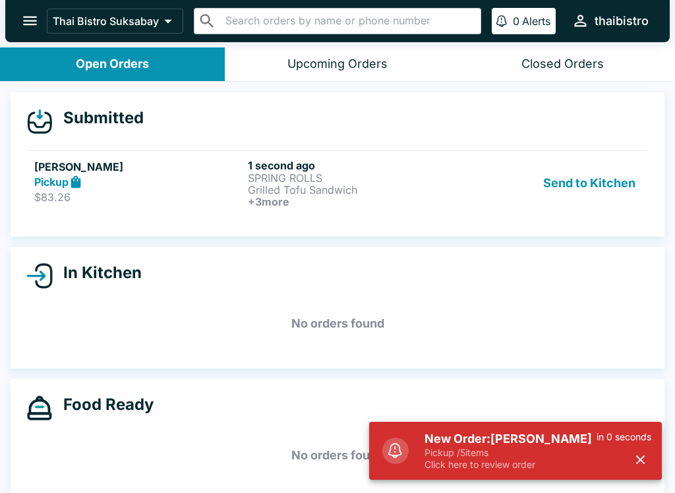
click at [505, 443] on h5 "New Order: [PERSON_NAME]" at bounding box center [510, 439] width 172 height 16
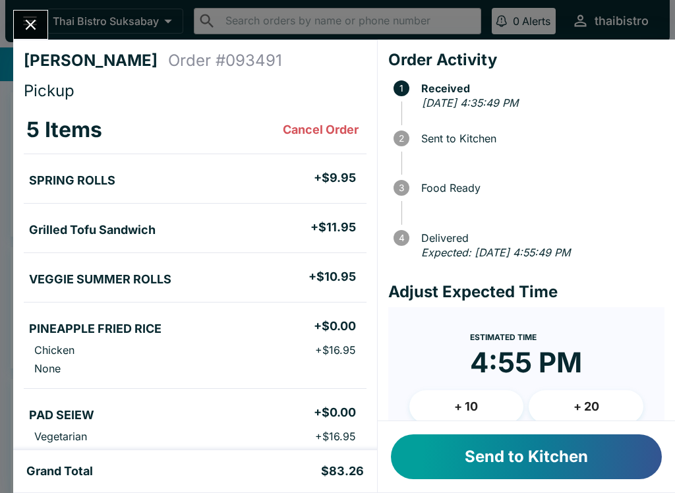
click at [573, 448] on button "Send to Kitchen" at bounding box center [526, 456] width 271 height 45
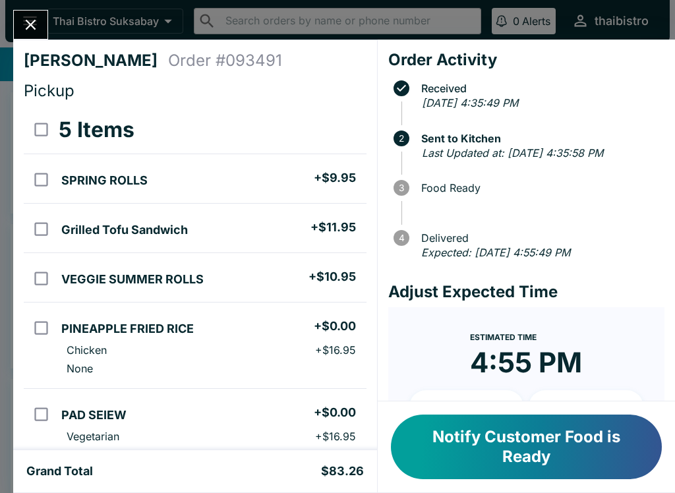
scroll to position [-1, 0]
click at [25, 19] on icon "Close" at bounding box center [31, 25] width 18 height 18
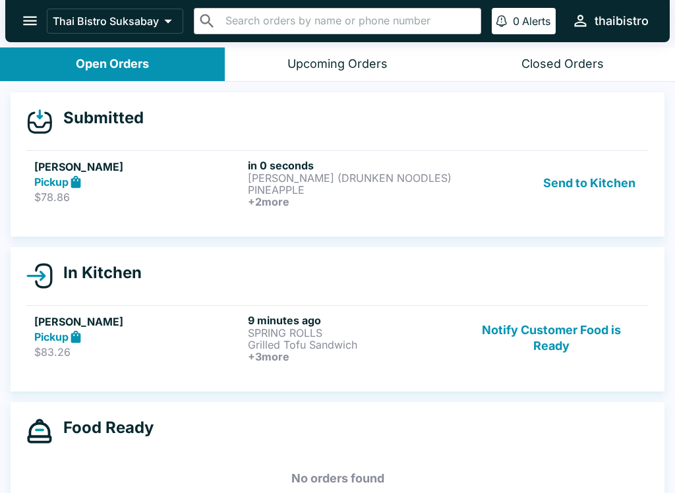
click at [177, 181] on div "Pickup" at bounding box center [138, 182] width 208 height 15
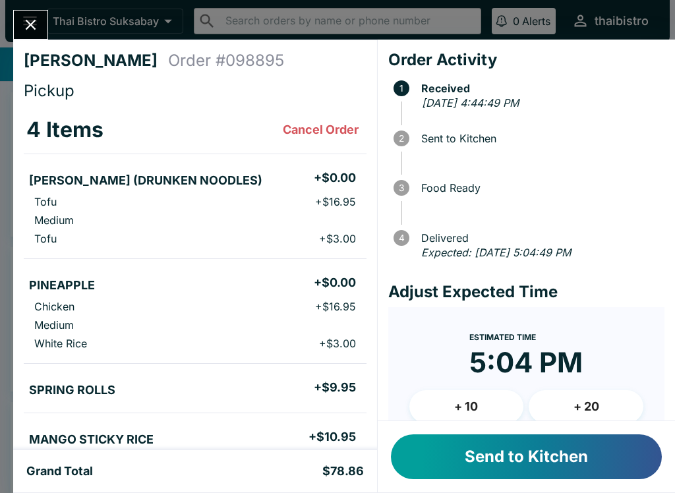
click at [549, 448] on button "Send to Kitchen" at bounding box center [526, 456] width 271 height 45
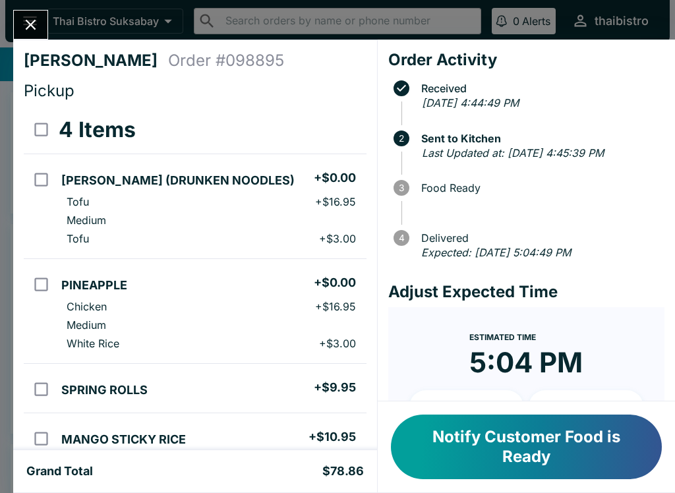
click at [35, 18] on icon "Close" at bounding box center [31, 25] width 18 height 18
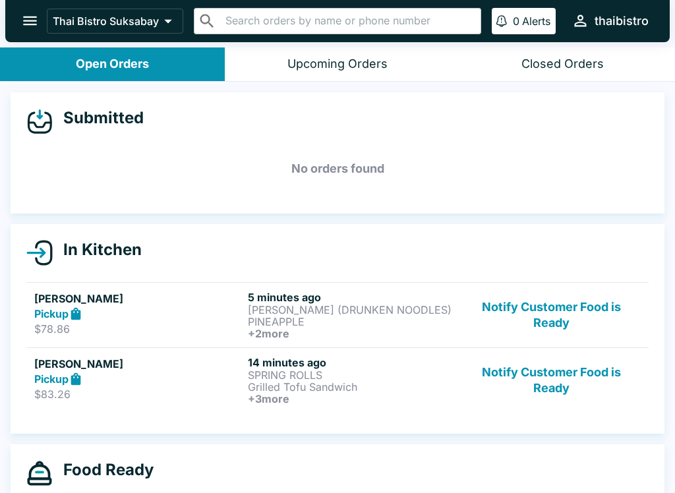
click at [565, 372] on button "Notify Customer Food is Ready" at bounding box center [551, 380] width 179 height 49
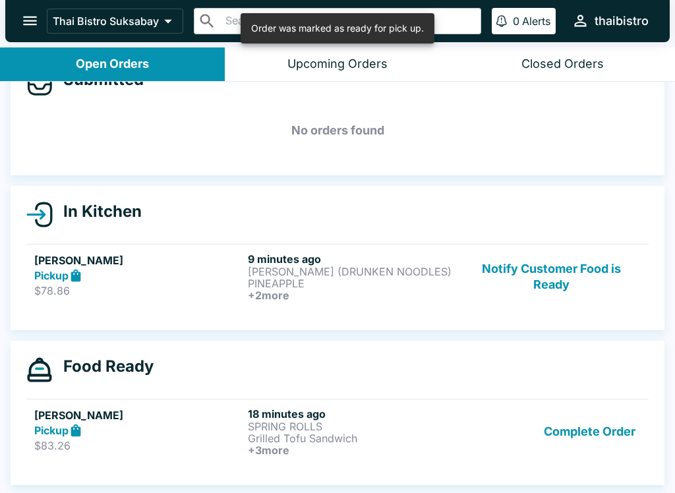
scroll to position [38, 0]
click at [413, 273] on p "[PERSON_NAME] (DRUNKEN NOODLES)" at bounding box center [352, 272] width 208 height 12
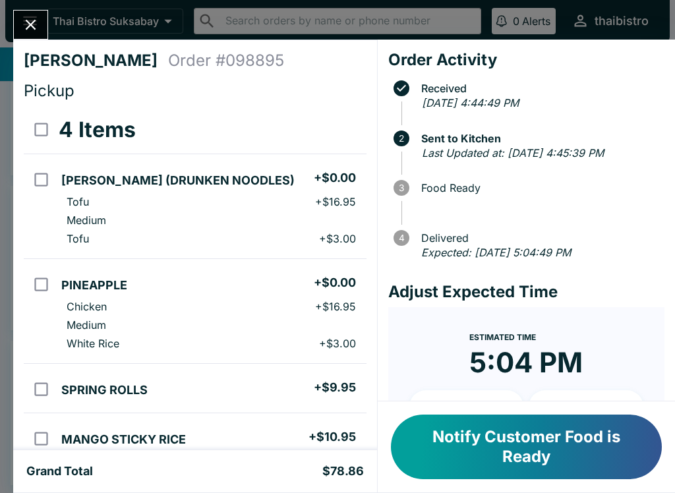
click at [29, 24] on icon "Close" at bounding box center [31, 25] width 11 height 11
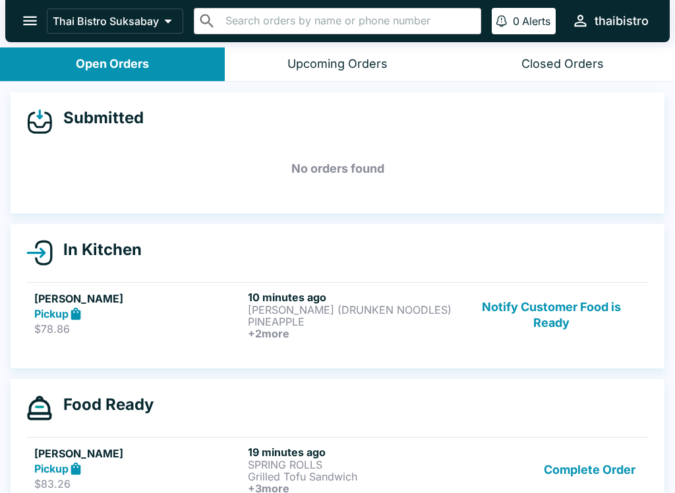
scroll to position [-1, 0]
click at [412, 51] on button "Upcoming Orders" at bounding box center [337, 64] width 225 height 34
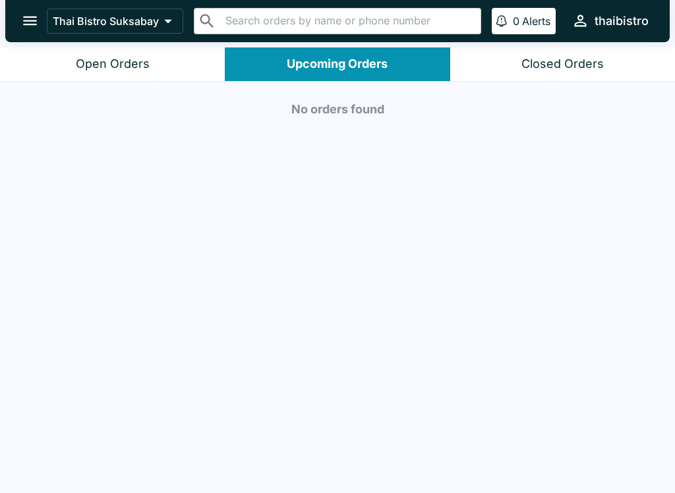
click at [600, 69] on div "Closed Orders" at bounding box center [562, 64] width 82 height 15
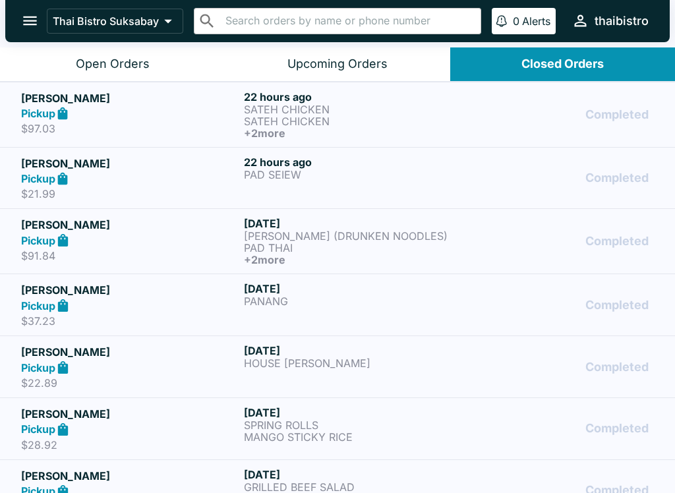
click at [445, 413] on h6 "[DATE]" at bounding box center [352, 412] width 217 height 13
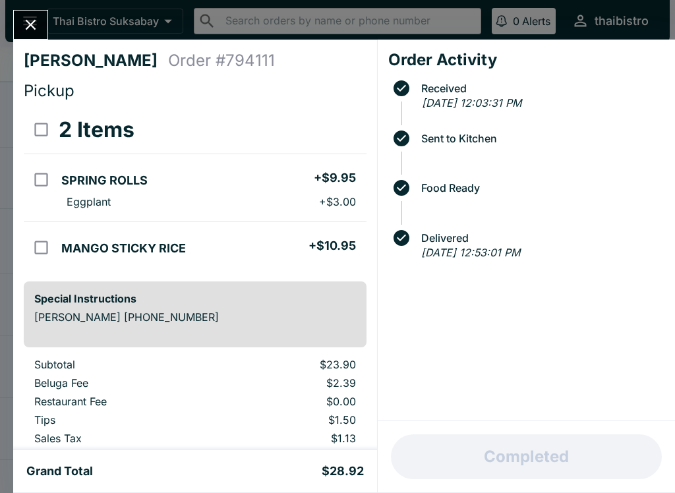
click at [29, 28] on icon "Close" at bounding box center [31, 25] width 18 height 18
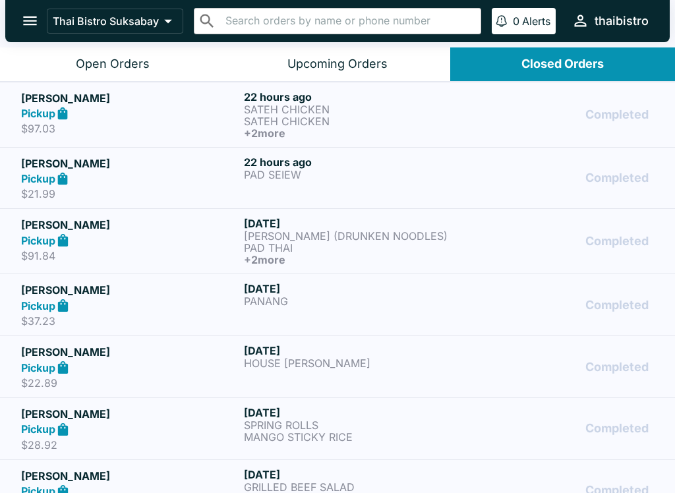
click at [54, 61] on button "Open Orders" at bounding box center [112, 64] width 225 height 34
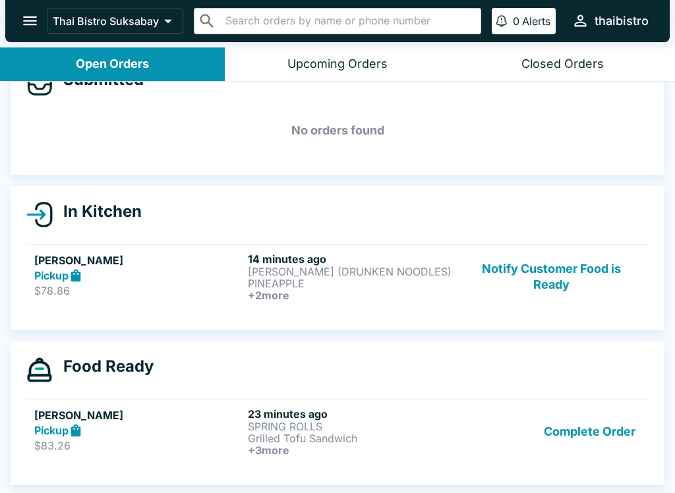
click at [597, 431] on button "Complete Order" at bounding box center [589, 431] width 102 height 49
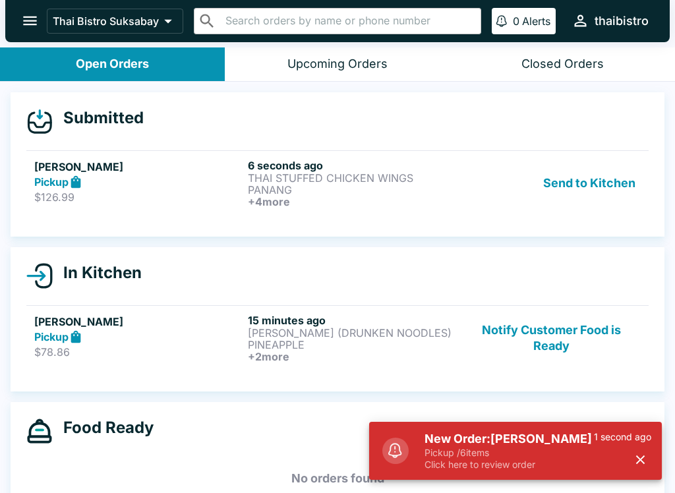
click at [563, 443] on h5 "New Order: [PERSON_NAME]" at bounding box center [508, 439] width 169 height 16
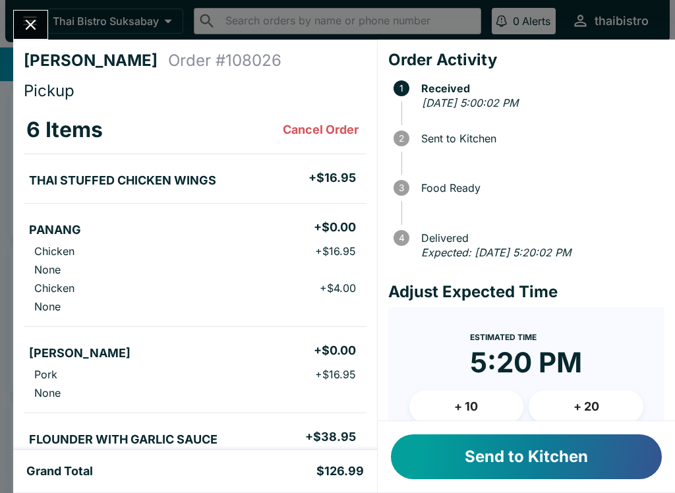
click at [558, 455] on button "Send to Kitchen" at bounding box center [526, 456] width 271 height 45
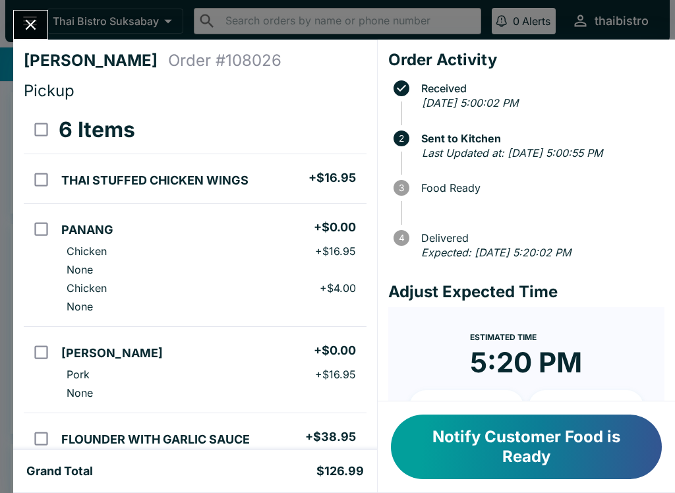
click at [23, 21] on icon "Close" at bounding box center [31, 25] width 18 height 18
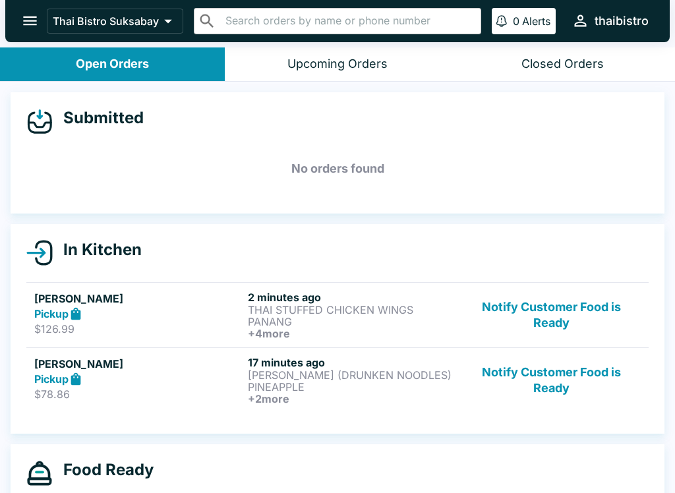
click at [207, 382] on div "Pickup" at bounding box center [138, 379] width 208 height 15
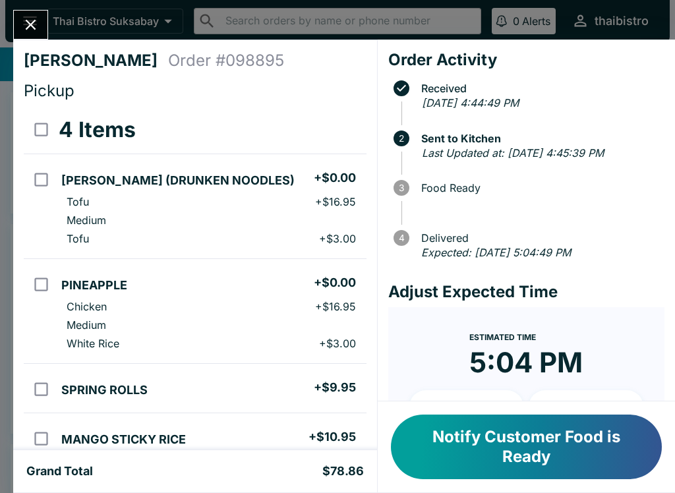
click at [14, 22] on button "Close" at bounding box center [31, 25] width 34 height 28
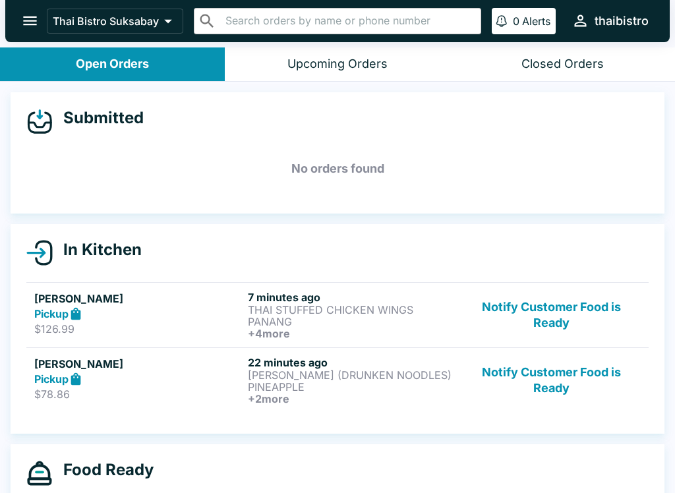
click at [392, 70] on button "Upcoming Orders" at bounding box center [337, 64] width 225 height 34
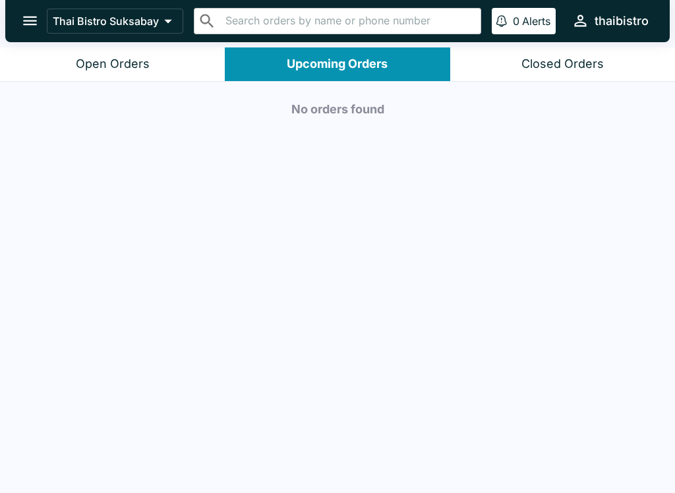
click at [547, 73] on button "Closed Orders" at bounding box center [562, 64] width 225 height 34
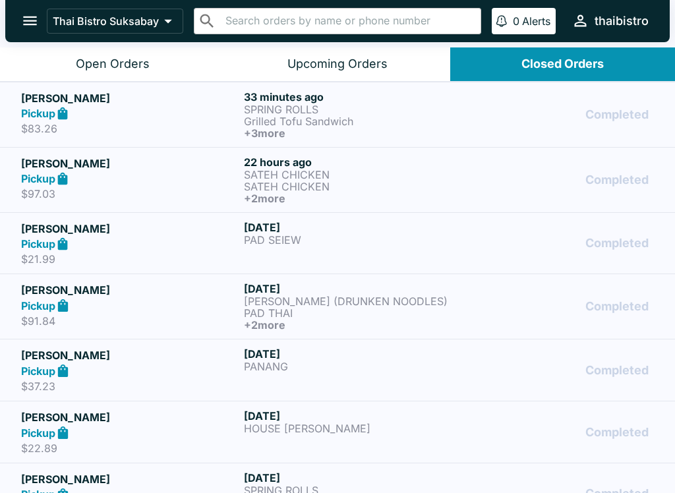
click at [131, 70] on div "Open Orders" at bounding box center [113, 64] width 74 height 15
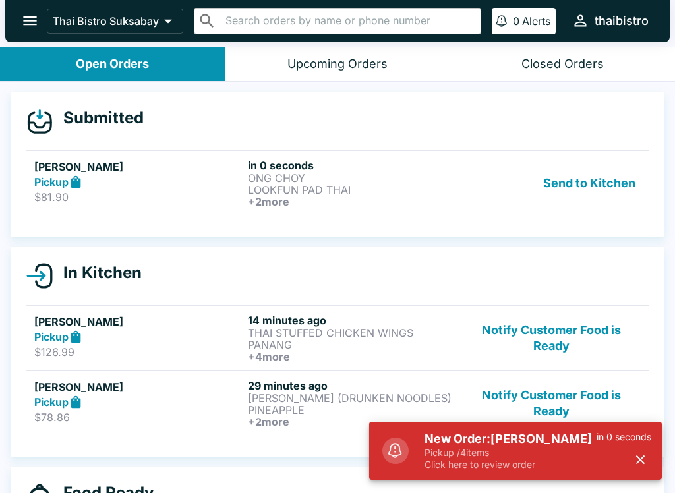
click at [573, 451] on p "Pickup / 4 items" at bounding box center [510, 453] width 172 height 12
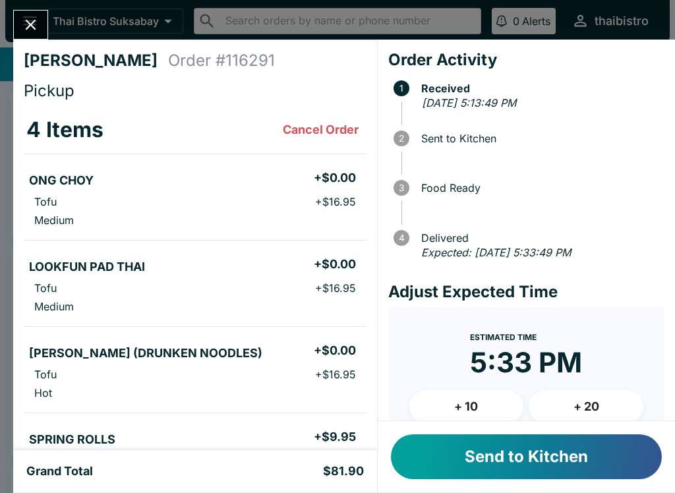
click at [532, 453] on button "Send to Kitchen" at bounding box center [526, 456] width 271 height 45
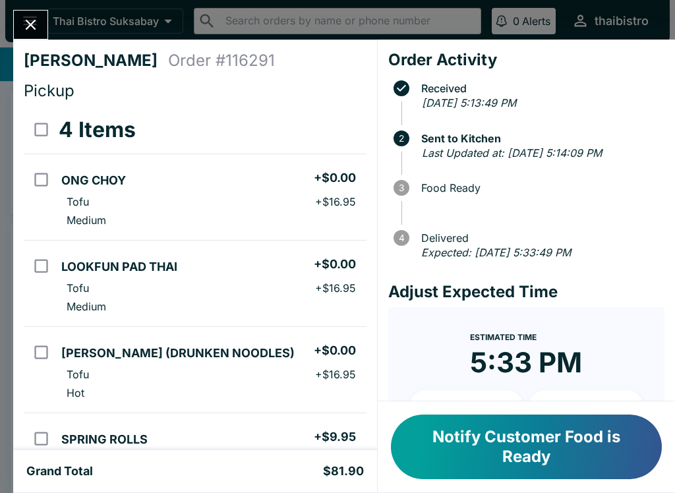
click at [41, 21] on button "Close" at bounding box center [31, 25] width 34 height 28
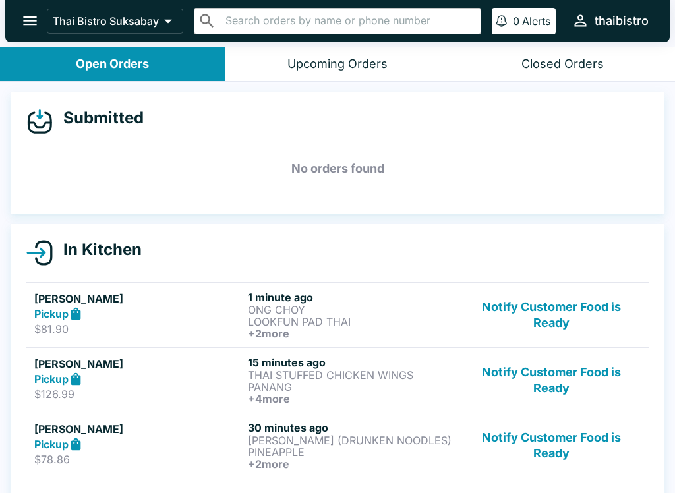
click at [559, 381] on button "Notify Customer Food is Ready" at bounding box center [551, 380] width 179 height 49
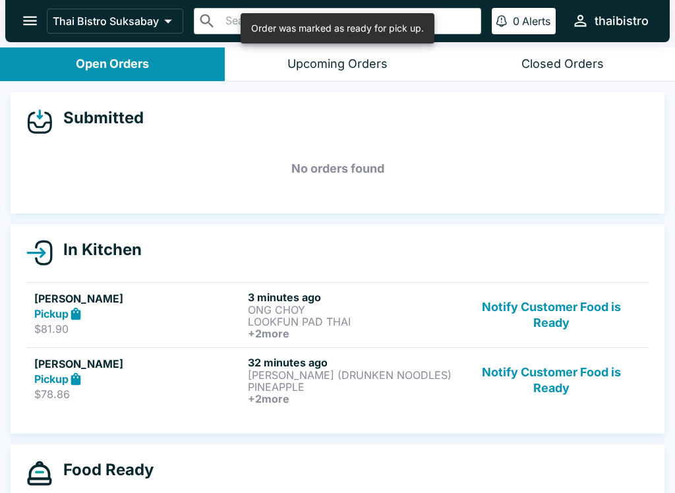
click at [567, 378] on button "Notify Customer Food is Ready" at bounding box center [551, 380] width 179 height 49
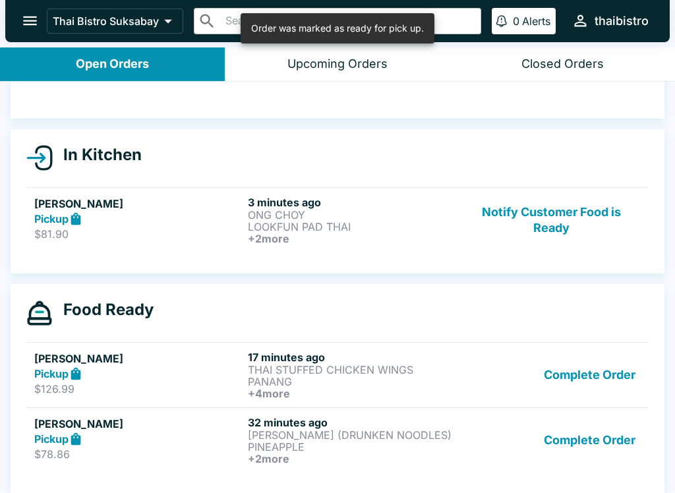
scroll to position [96, 0]
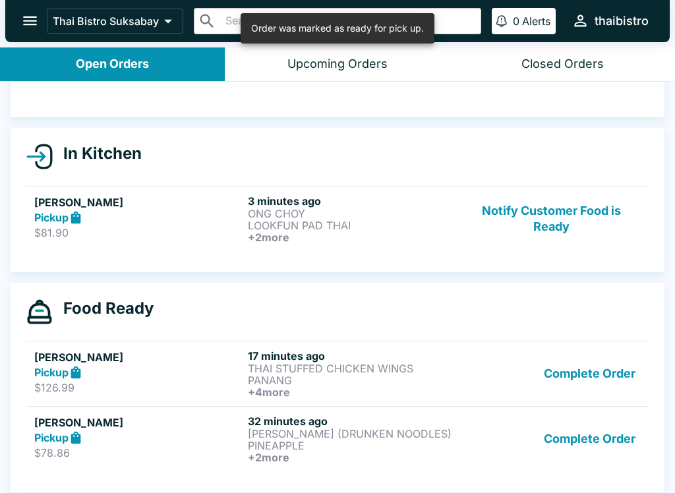
click at [393, 222] on p "LOOKFUN PAD THAI" at bounding box center [352, 225] width 208 height 12
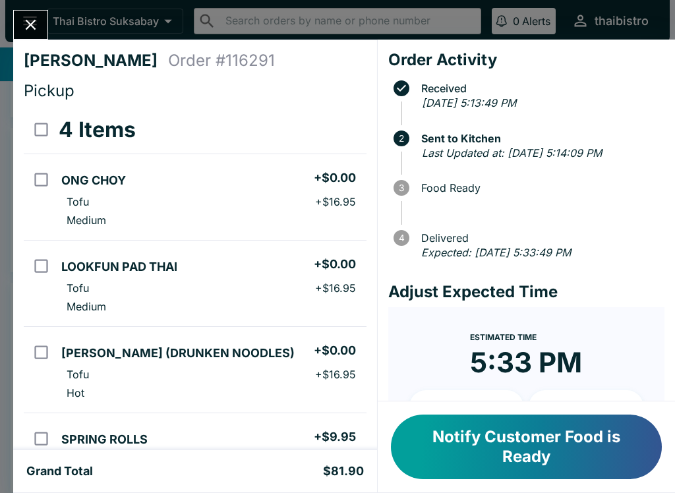
click at [42, 14] on button "Close" at bounding box center [31, 25] width 34 height 28
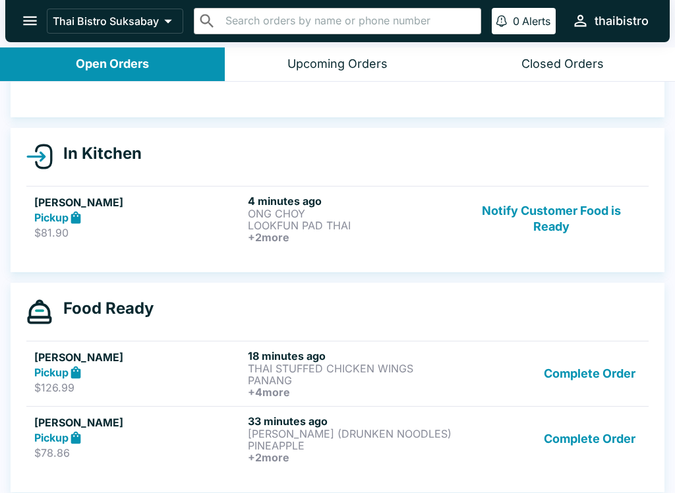
click at [557, 225] on button "Notify Customer Food is Ready" at bounding box center [551, 218] width 179 height 49
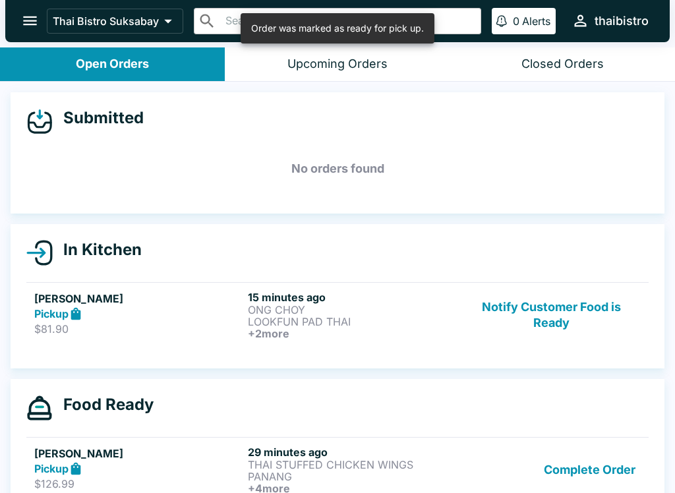
click at [567, 321] on button "Notify Customer Food is Ready" at bounding box center [551, 315] width 179 height 49
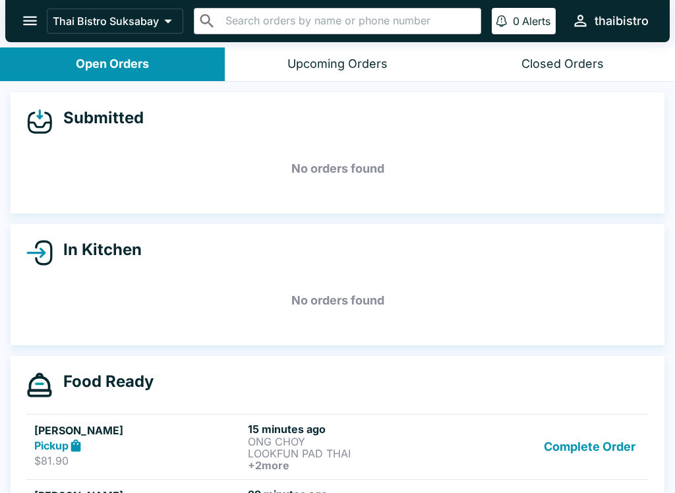
click at [606, 450] on button "Complete Order" at bounding box center [589, 446] width 102 height 49
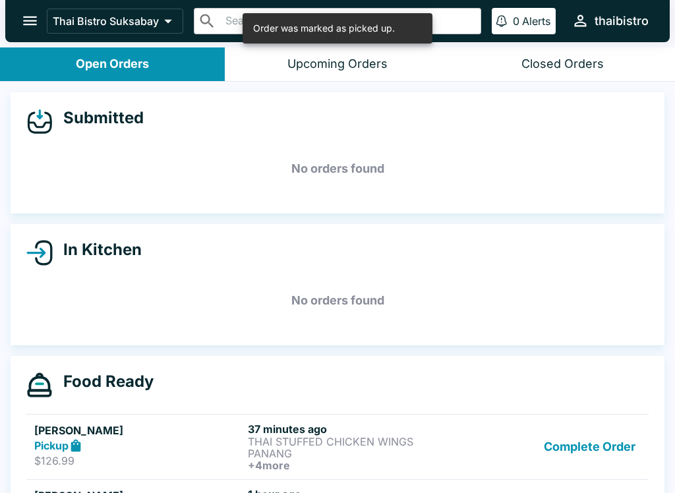
click at [613, 449] on button "Complete Order" at bounding box center [589, 446] width 102 height 49
click at [611, 449] on button "Complete Order" at bounding box center [589, 446] width 102 height 49
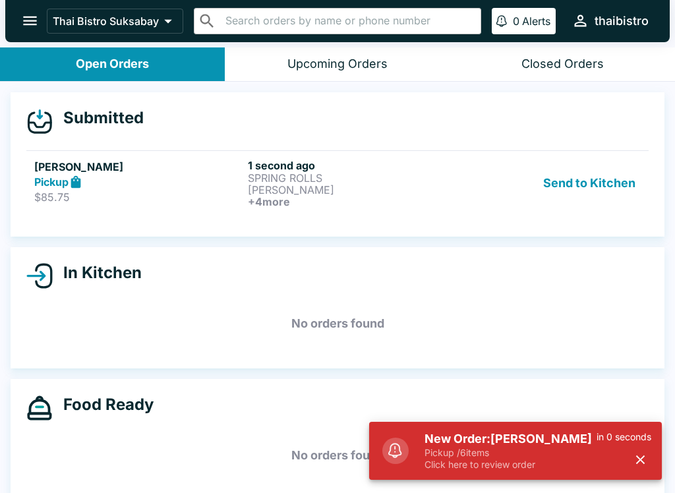
click at [528, 466] on p "Click here to review order" at bounding box center [510, 465] width 172 height 12
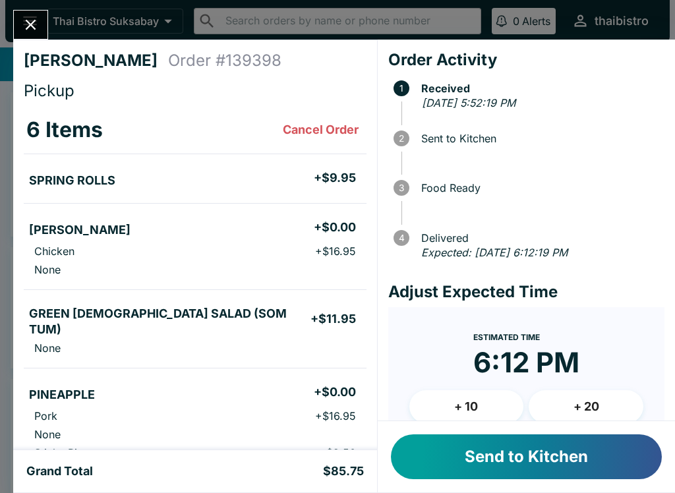
click at [569, 447] on button "Send to Kitchen" at bounding box center [526, 456] width 271 height 45
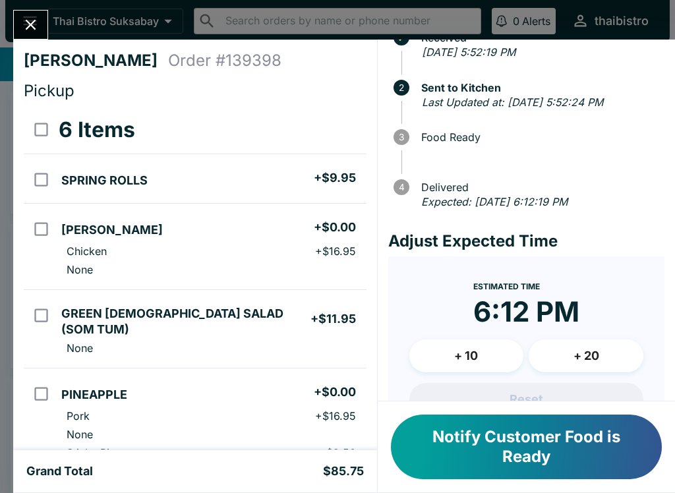
scroll to position [59, 0]
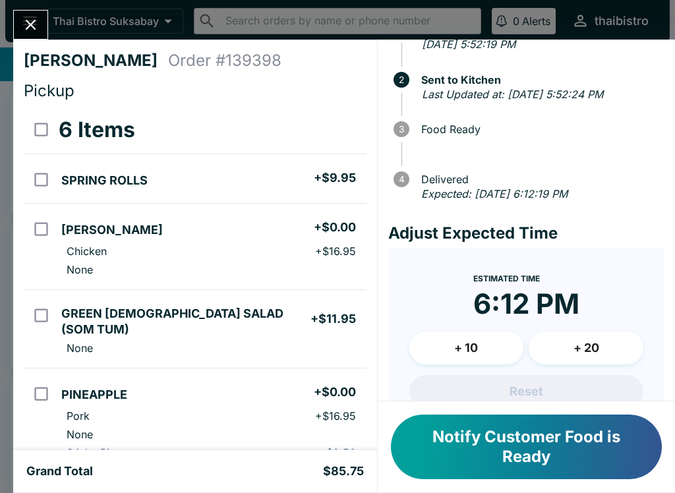
click at [488, 341] on button "+ 10" at bounding box center [466, 347] width 115 height 33
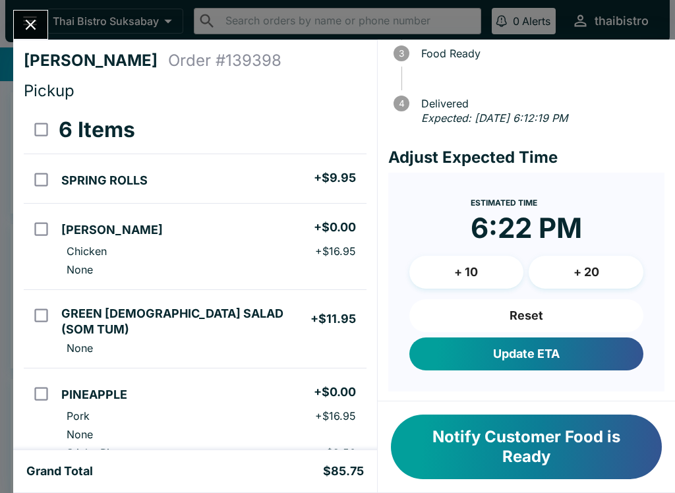
scroll to position [134, 0]
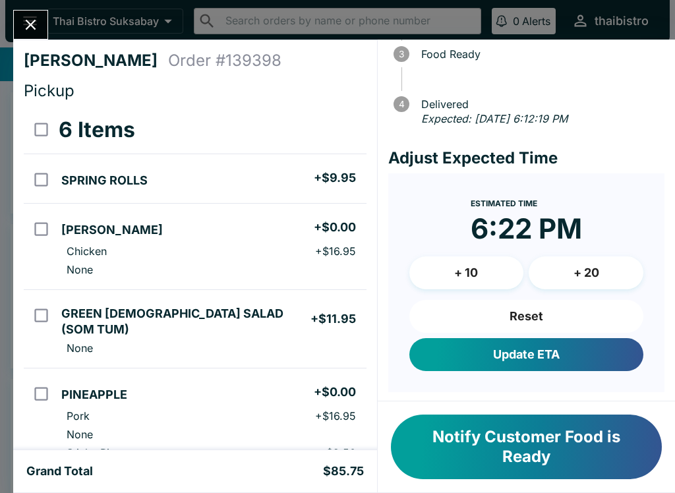
click at [591, 347] on button "Update ETA" at bounding box center [526, 354] width 234 height 33
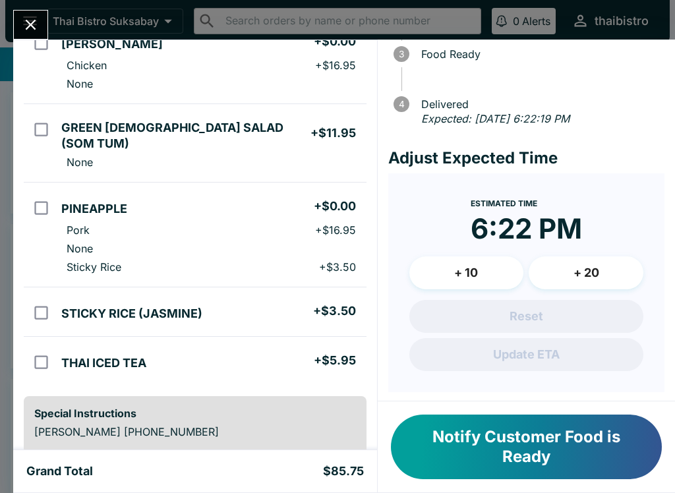
scroll to position [188, 0]
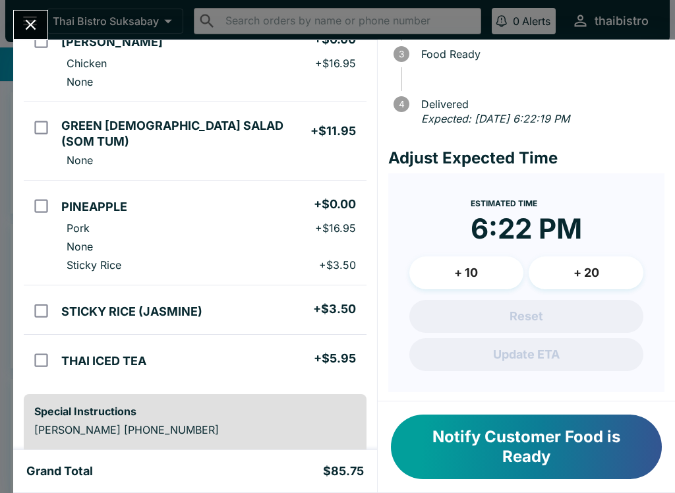
click at [25, 26] on icon "Close" at bounding box center [31, 25] width 18 height 18
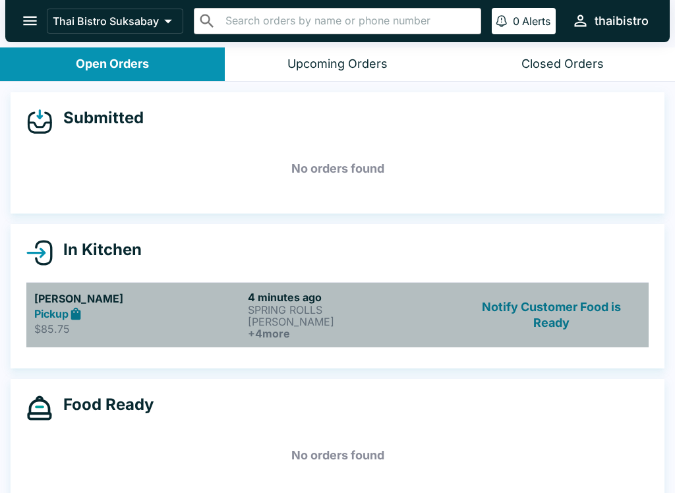
click at [355, 302] on h6 "4 minutes ago" at bounding box center [352, 297] width 208 height 13
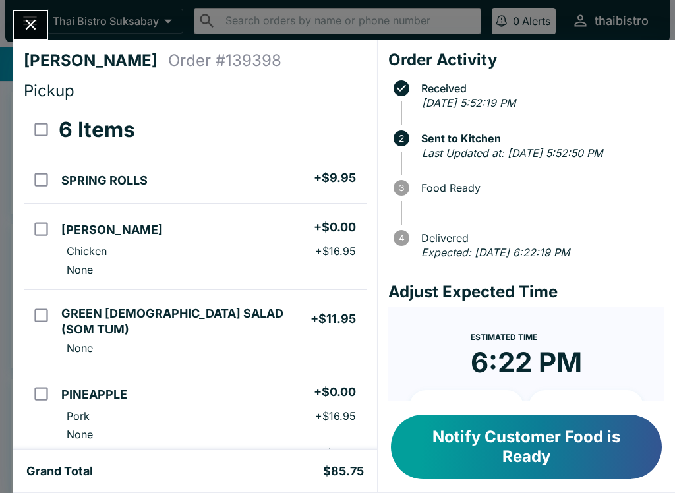
click at [38, 24] on icon "Close" at bounding box center [31, 25] width 18 height 18
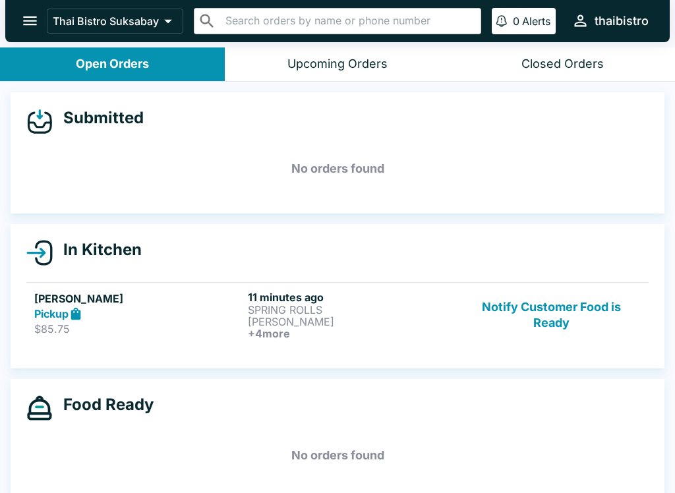
click at [566, 315] on button "Notify Customer Food is Ready" at bounding box center [551, 315] width 179 height 49
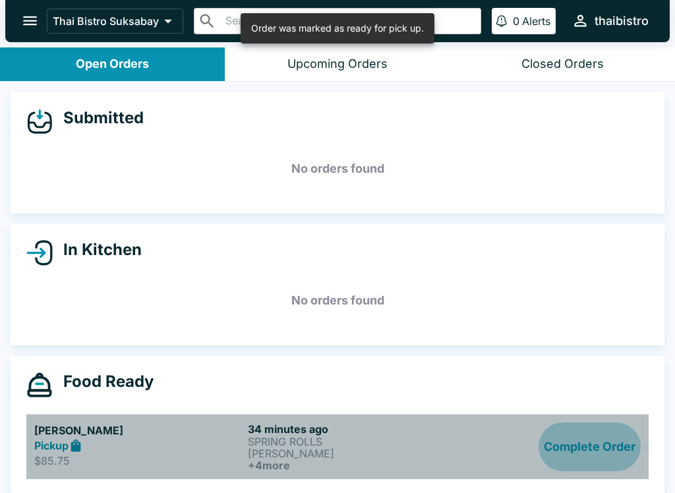
click at [579, 451] on button "Complete Order" at bounding box center [589, 446] width 102 height 49
